Goal: Transaction & Acquisition: Obtain resource

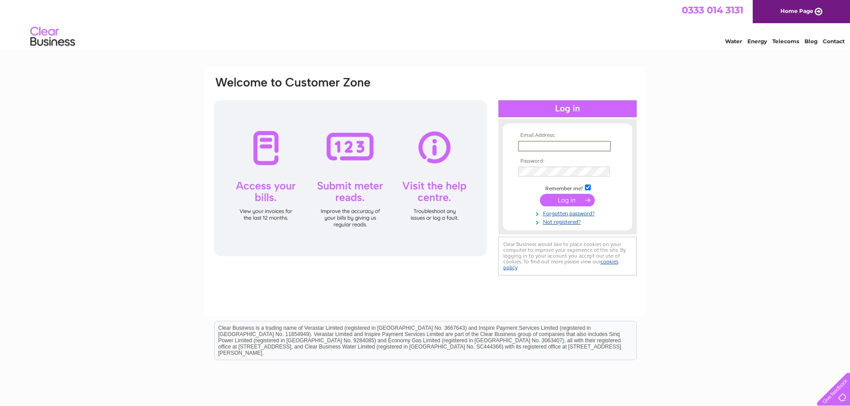
click at [529, 147] on input "text" at bounding box center [564, 146] width 93 height 11
type input "accounts@rudegiant.com"
click at [573, 197] on input "submit" at bounding box center [567, 200] width 55 height 12
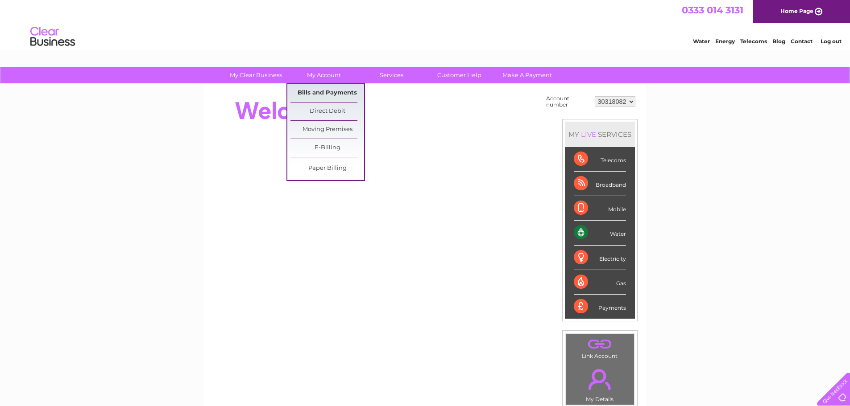
click at [319, 94] on link "Bills and Payments" at bounding box center [327, 93] width 74 height 18
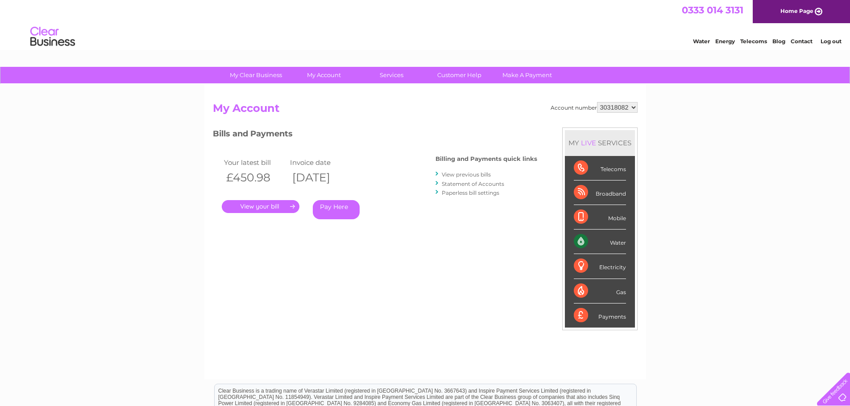
click at [286, 207] on link "." at bounding box center [261, 206] width 78 height 13
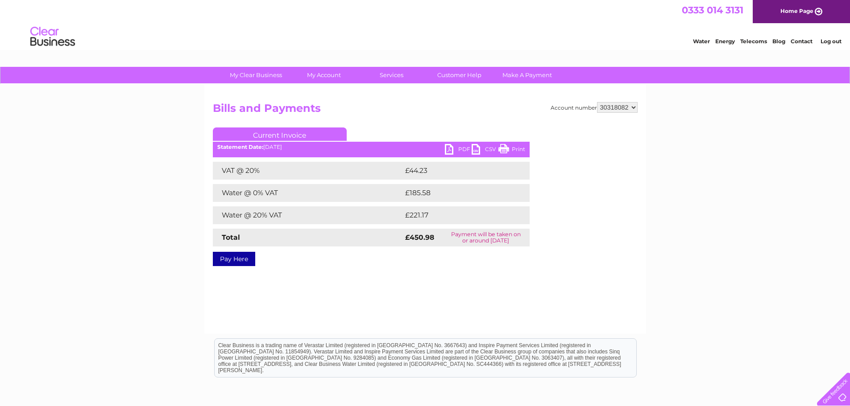
click at [459, 149] on link "PDF" at bounding box center [458, 150] width 27 height 13
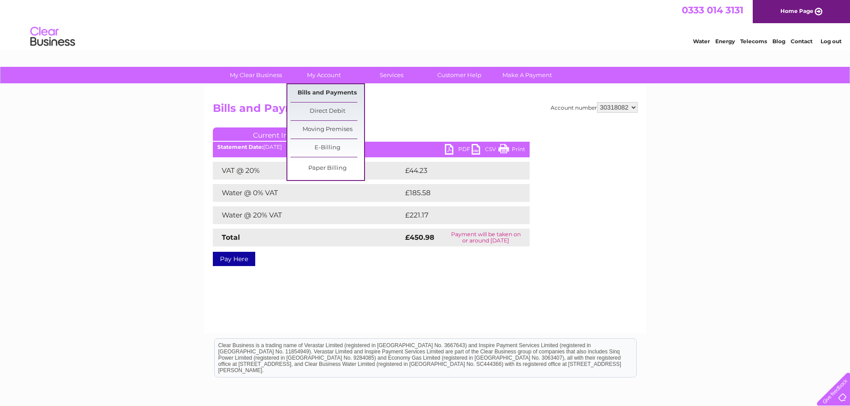
click at [302, 89] on link "Bills and Payments" at bounding box center [327, 93] width 74 height 18
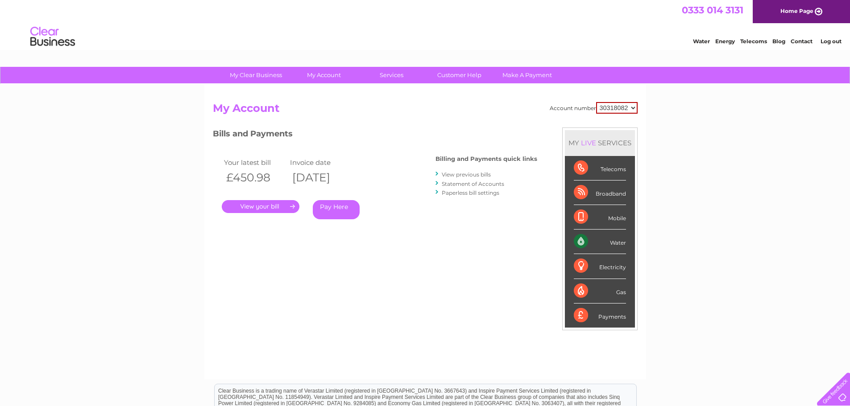
click at [475, 174] on link "View previous bills" at bounding box center [466, 174] width 49 height 7
